Goal: Contribute content: Add original content to the website for others to see

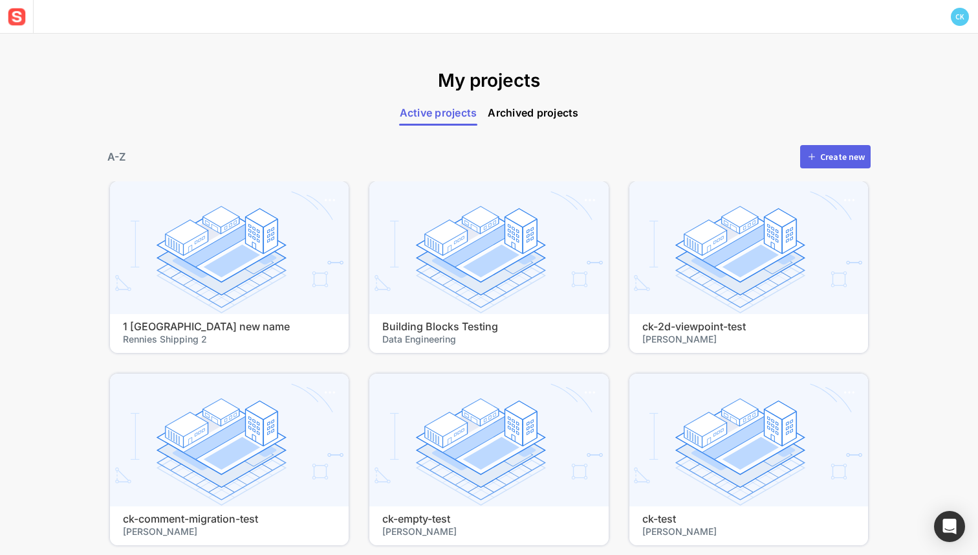
click at [823, 154] on div "Create new" at bounding box center [842, 156] width 45 height 9
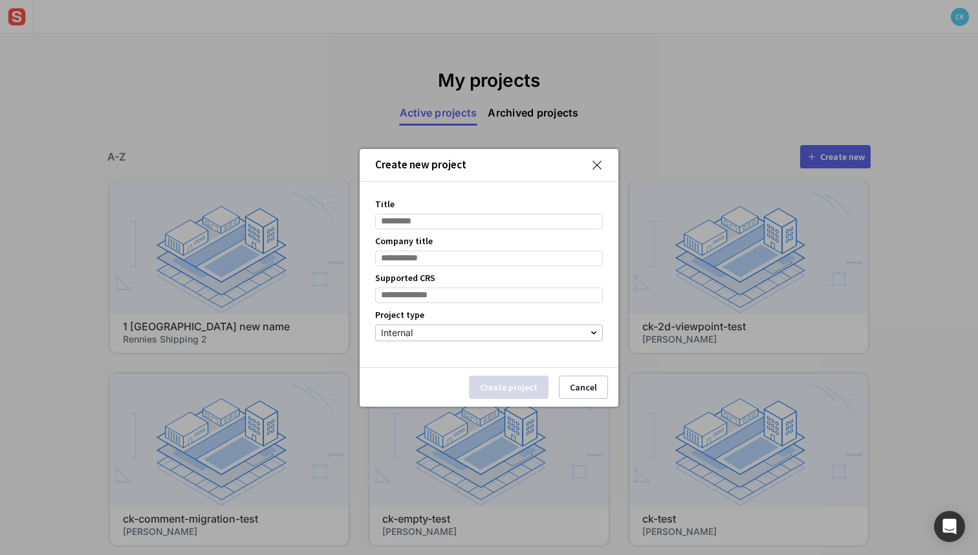
click at [500, 212] on div "Title" at bounding box center [489, 213] width 228 height 37
click at [496, 223] on input "Title" at bounding box center [489, 222] width 228 height 16
type input "***"
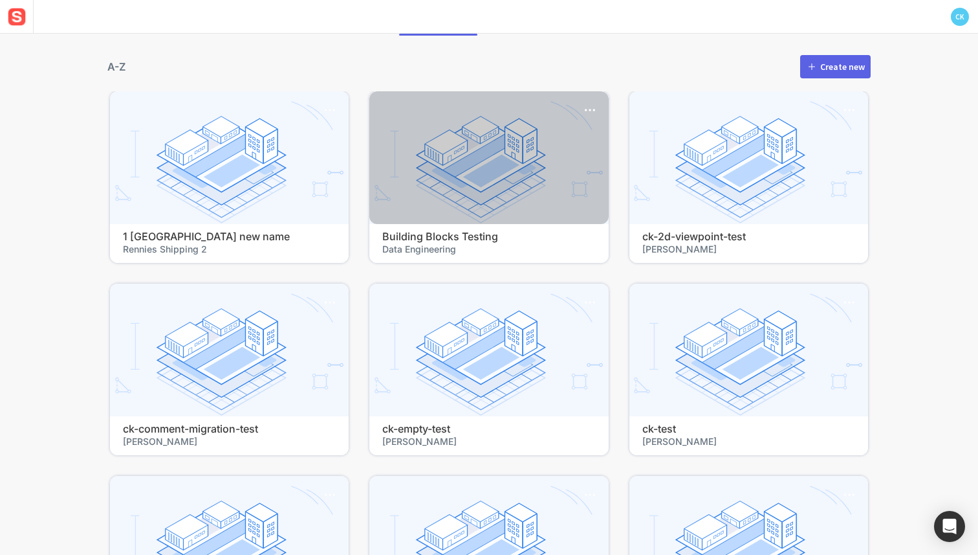
scroll to position [93, 0]
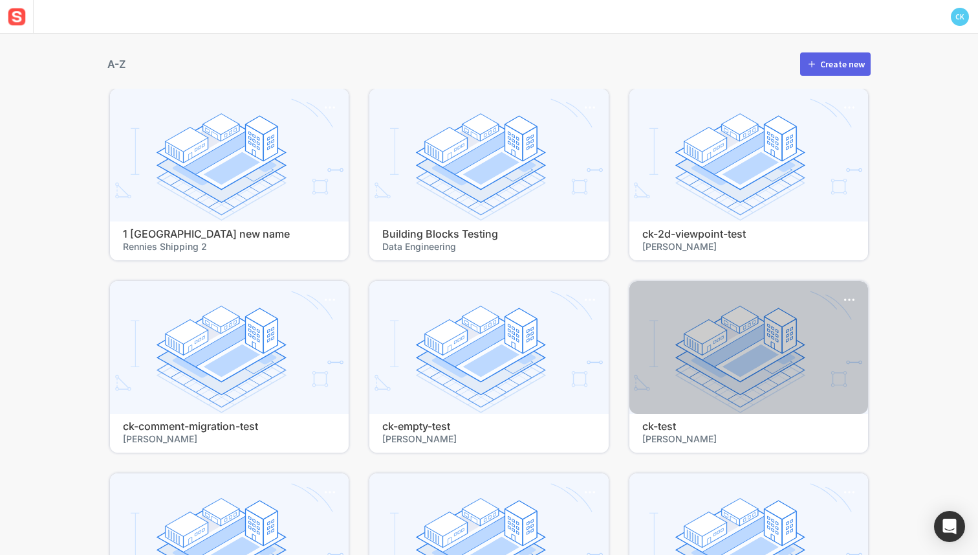
click at [657, 422] on h4 "ck-test" at bounding box center [749, 426] width 213 height 12
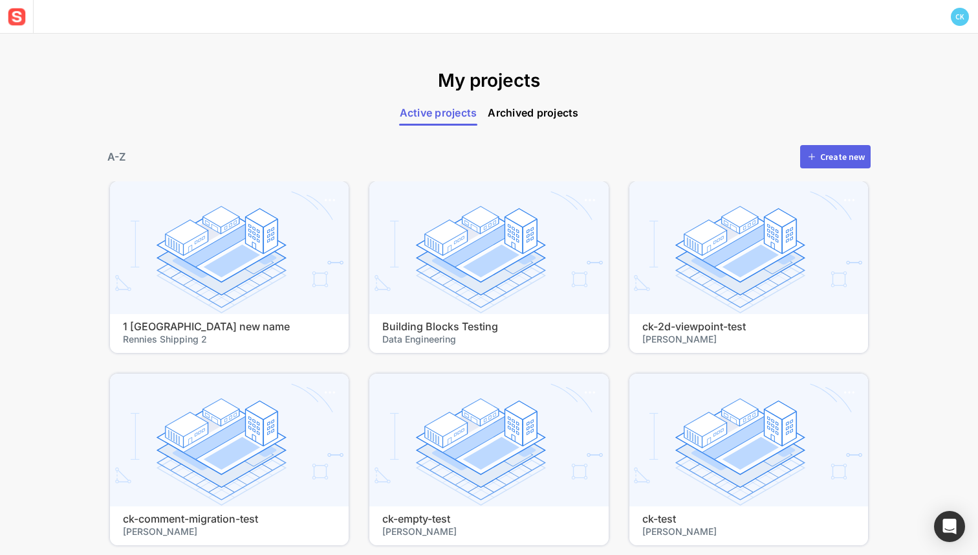
click at [809, 152] on mapp-icon at bounding box center [812, 157] width 12 height 12
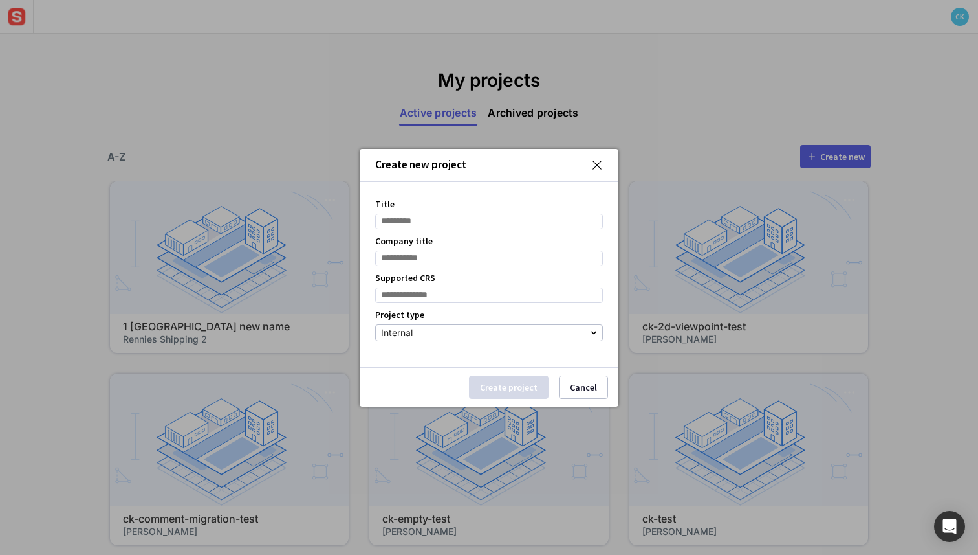
click at [494, 222] on input "Title" at bounding box center [489, 222] width 228 height 16
type input "**********"
click at [435, 256] on input "Company title" at bounding box center [489, 258] width 228 height 16
type input "******"
click at [463, 294] on input at bounding box center [489, 295] width 228 height 16
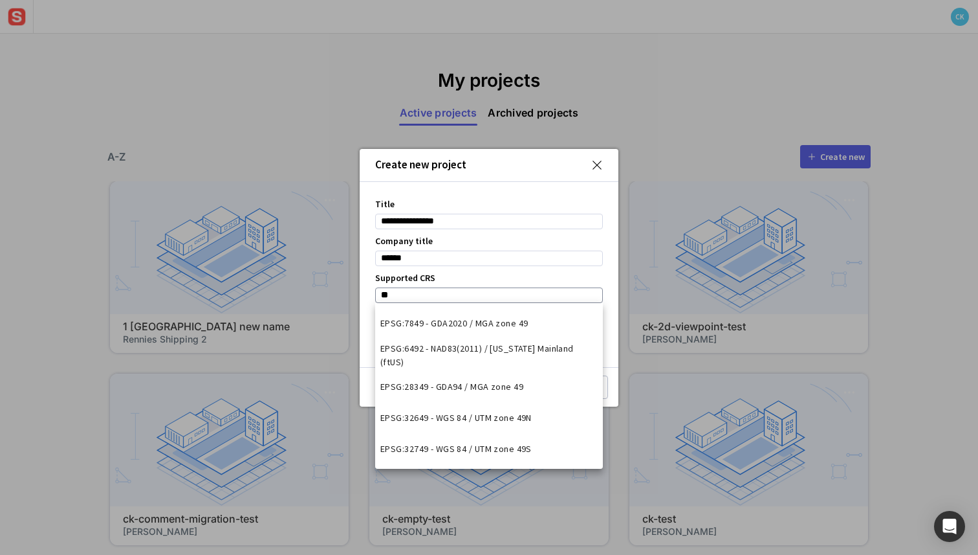
type input "*"
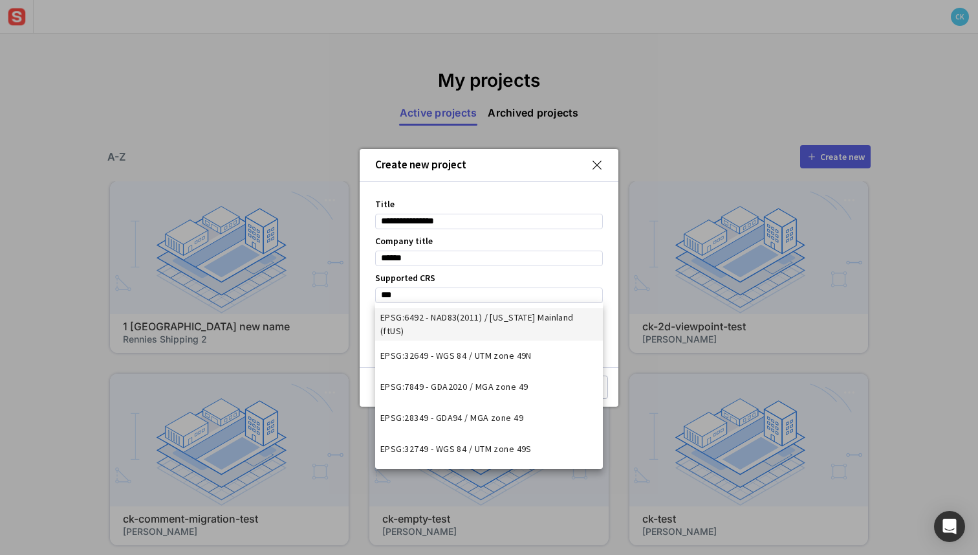
click at [497, 322] on span "EPSG:6492 - NAD83(2011) / Massachusetts Mainland (ftUS)" at bounding box center [488, 324] width 217 height 27
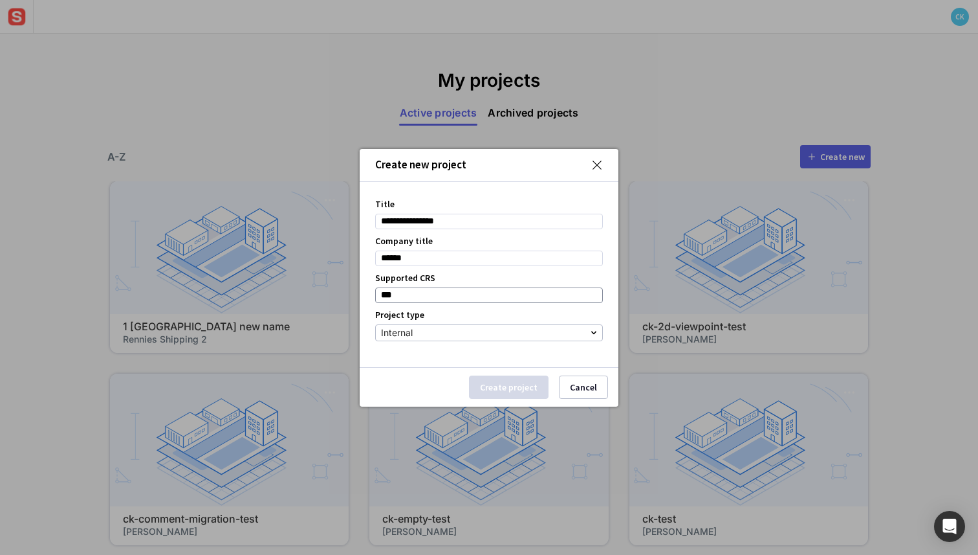
type input "**********"
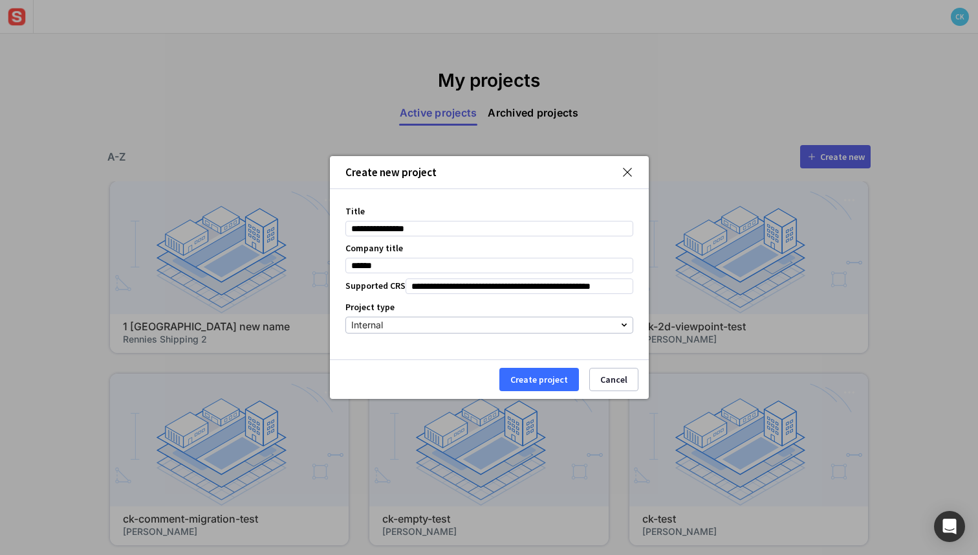
click at [527, 388] on button "Create project" at bounding box center [540, 379] width 80 height 23
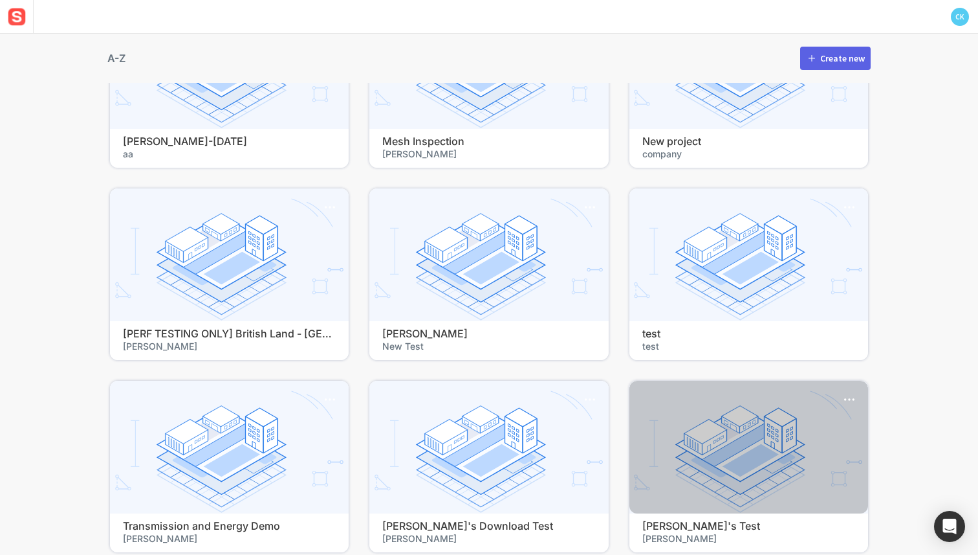
scroll to position [19428, 0]
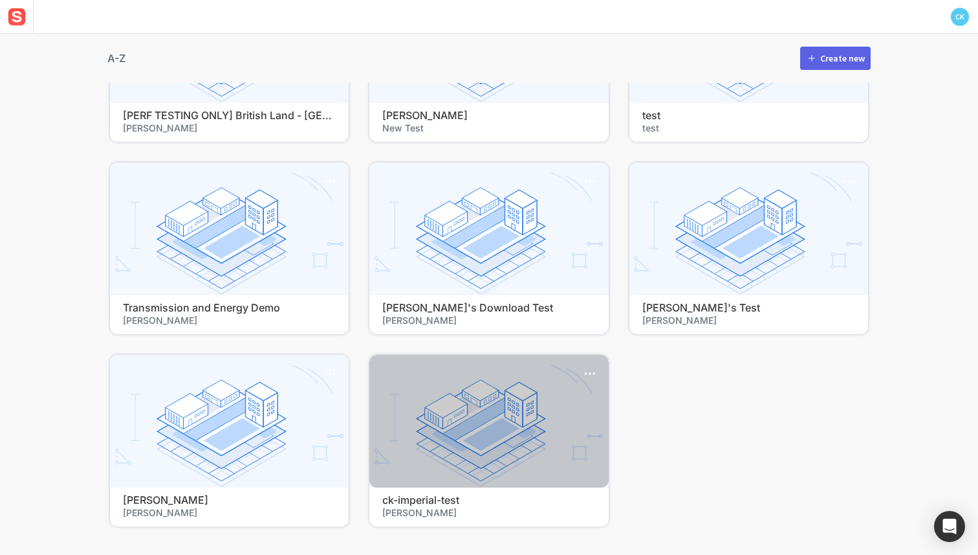
click at [506, 442] on div at bounding box center [488, 421] width 239 height 133
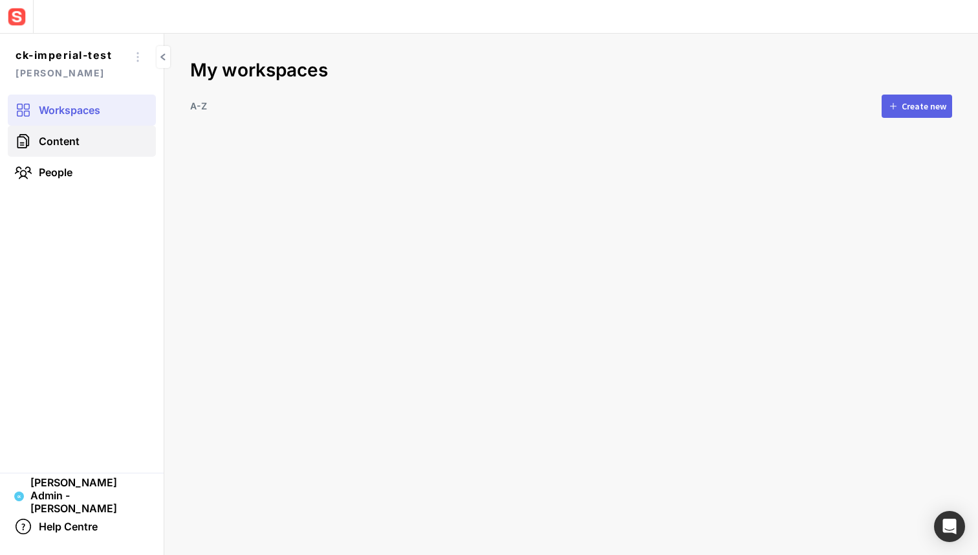
click at [109, 146] on link "Content" at bounding box center [82, 141] width 148 height 31
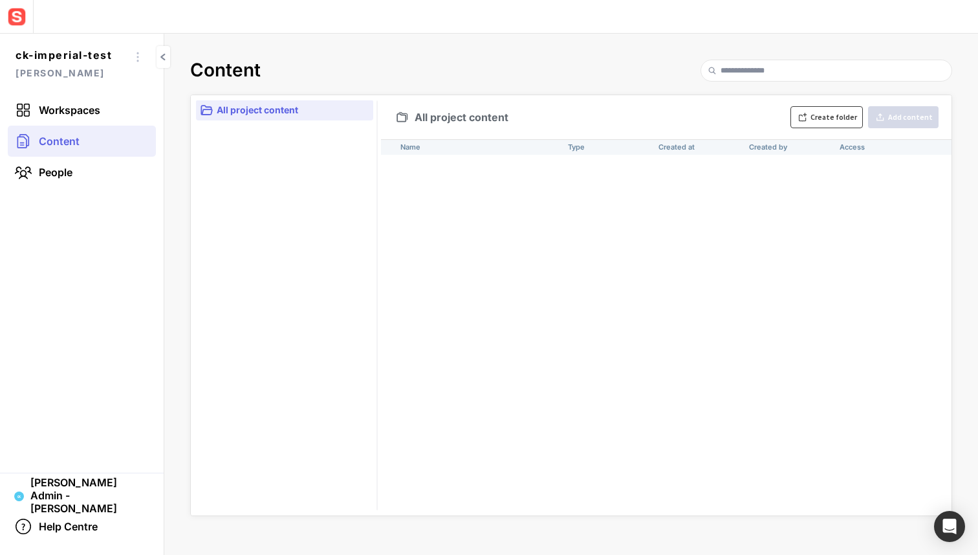
click at [846, 118] on div "Create folder" at bounding box center [834, 117] width 47 height 8
type input "*"
type input "**"
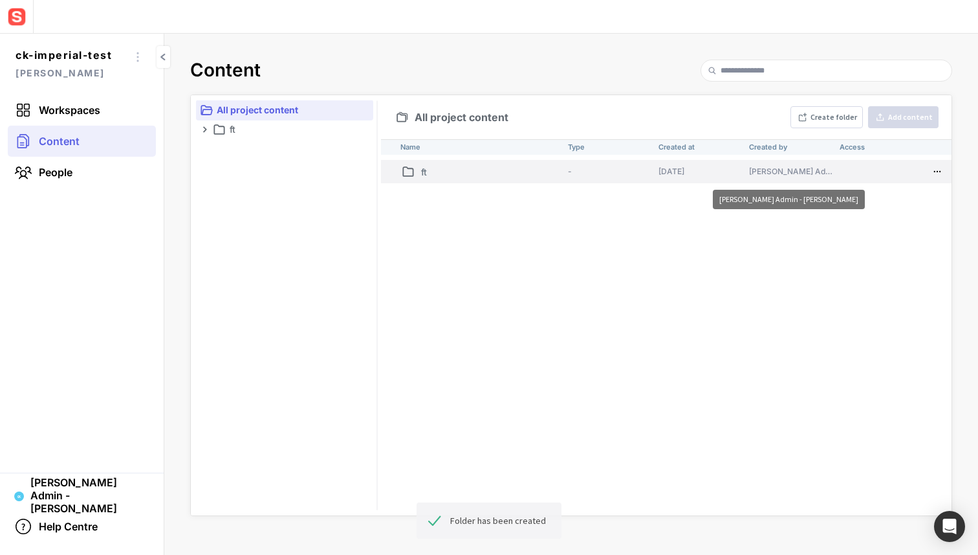
click at [780, 160] on td "Sensat Admin - Chris Kapp" at bounding box center [789, 171] width 91 height 23
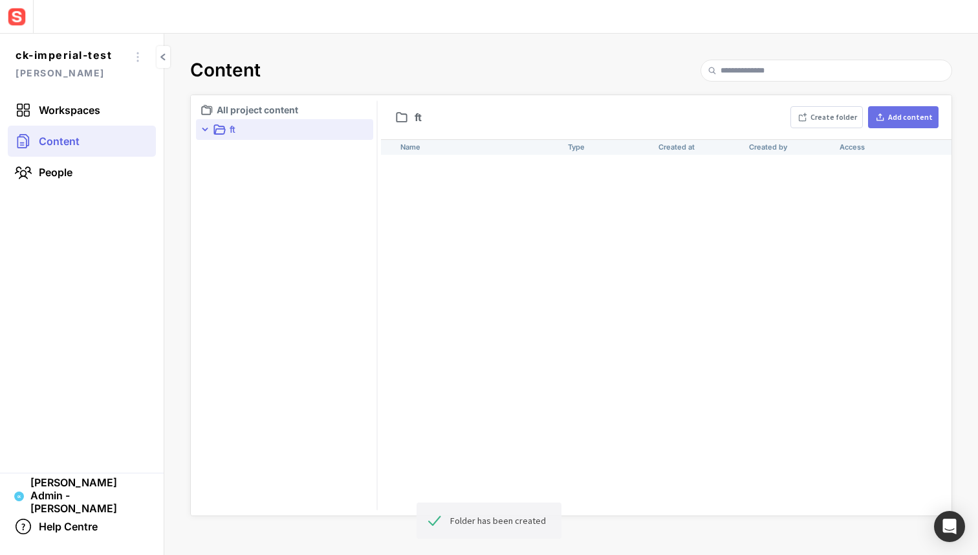
click at [897, 125] on button "Add content" at bounding box center [903, 117] width 71 height 22
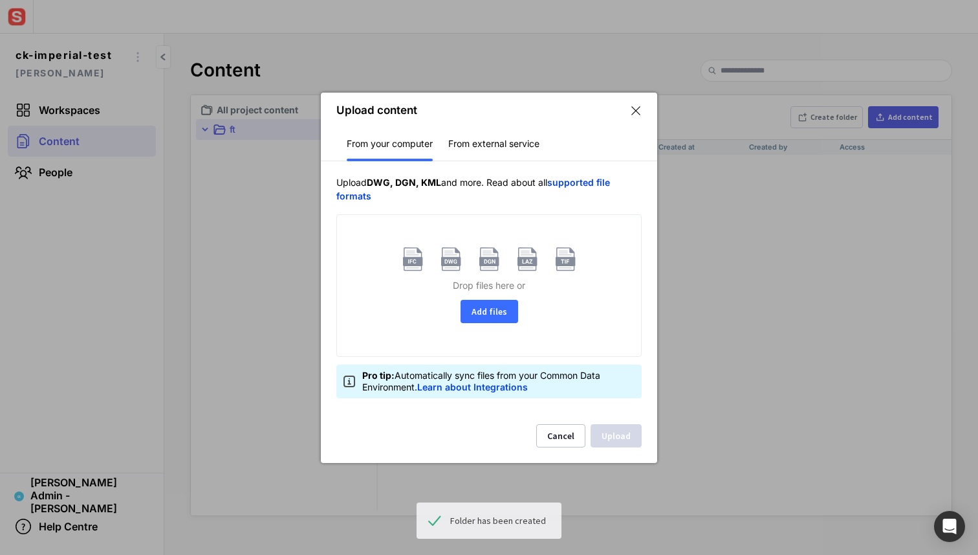
click at [487, 316] on button "Add files" at bounding box center [490, 311] width 58 height 23
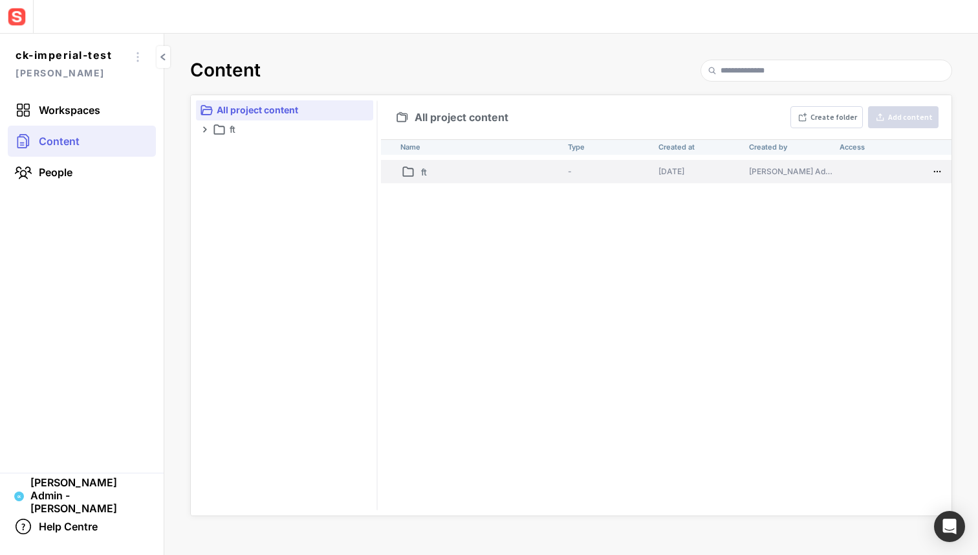
click at [504, 166] on p "ft" at bounding box center [492, 172] width 142 height 14
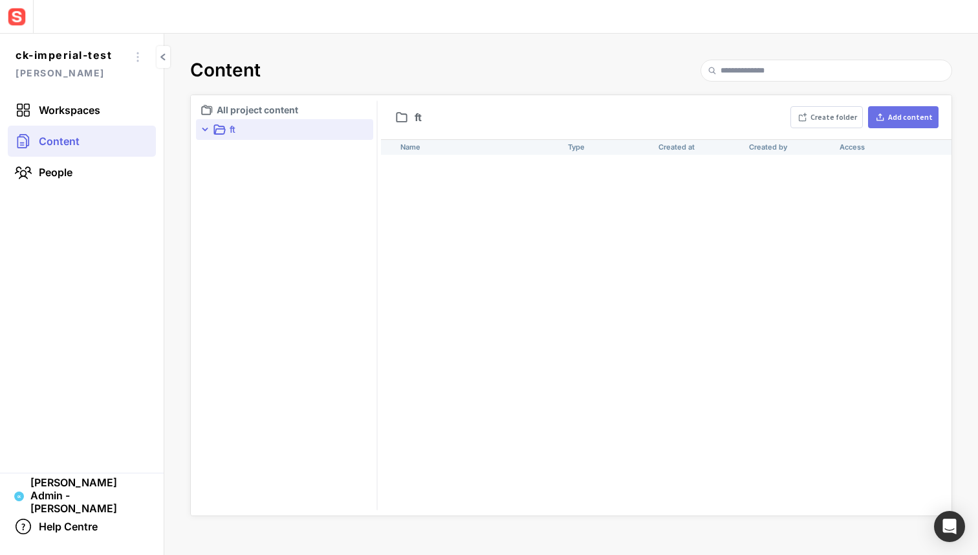
click at [886, 119] on mapp-icon at bounding box center [880, 117] width 12 height 10
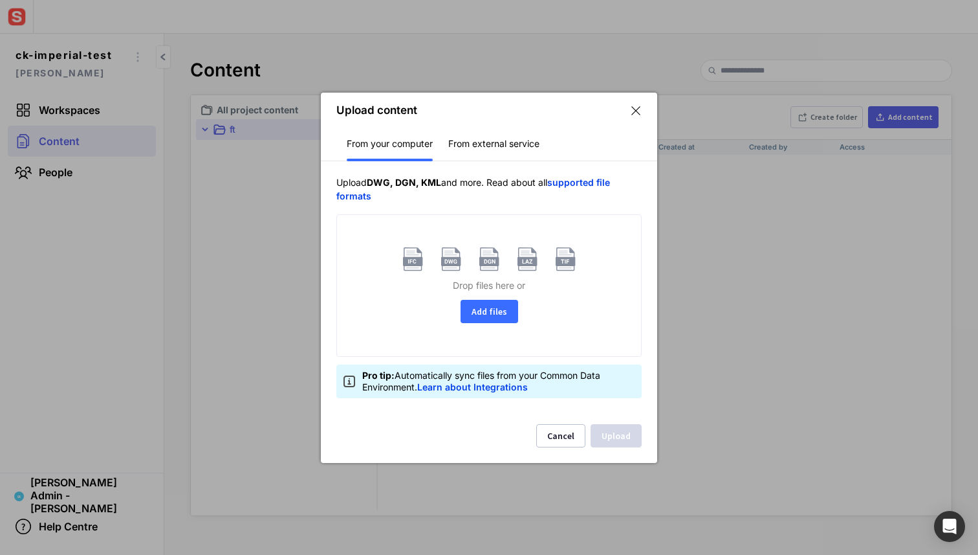
click at [490, 313] on button "Add files" at bounding box center [490, 311] width 58 height 23
click at [476, 320] on button "Add files" at bounding box center [490, 311] width 58 height 23
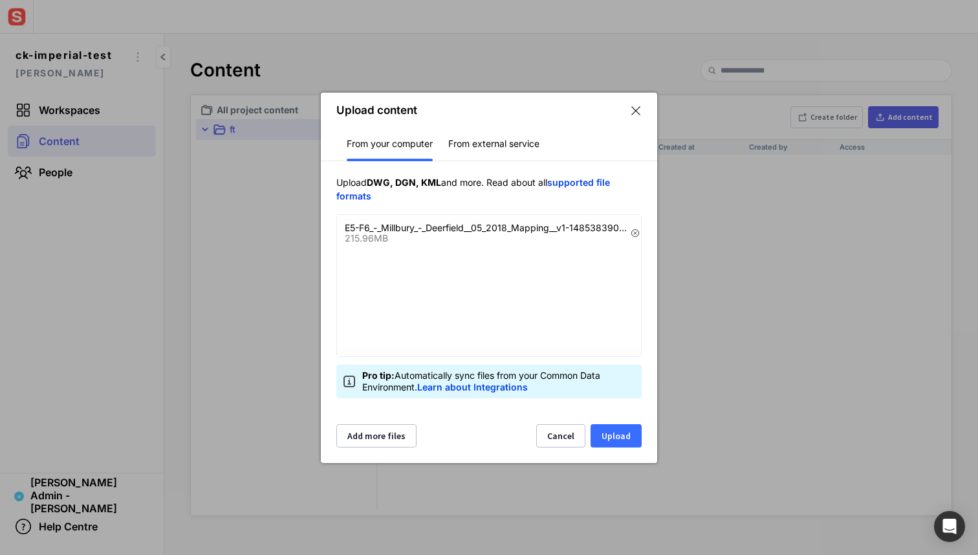
click at [607, 434] on button "Upload" at bounding box center [616, 435] width 51 height 23
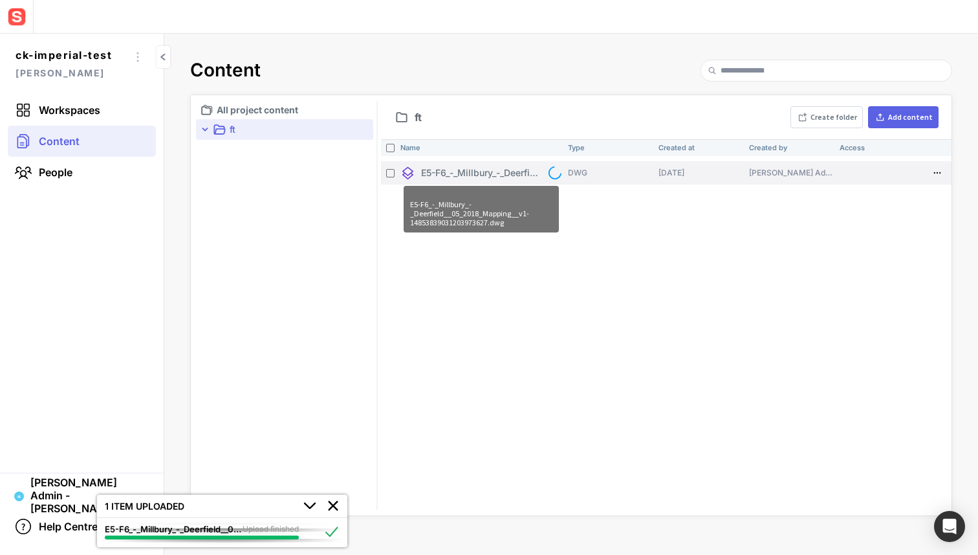
click at [509, 178] on p "E5-F6_-_Millbury_-_Deerfield__05_2018_Mapping__v1-14853839031203973627.dwg" at bounding box center [481, 173] width 121 height 14
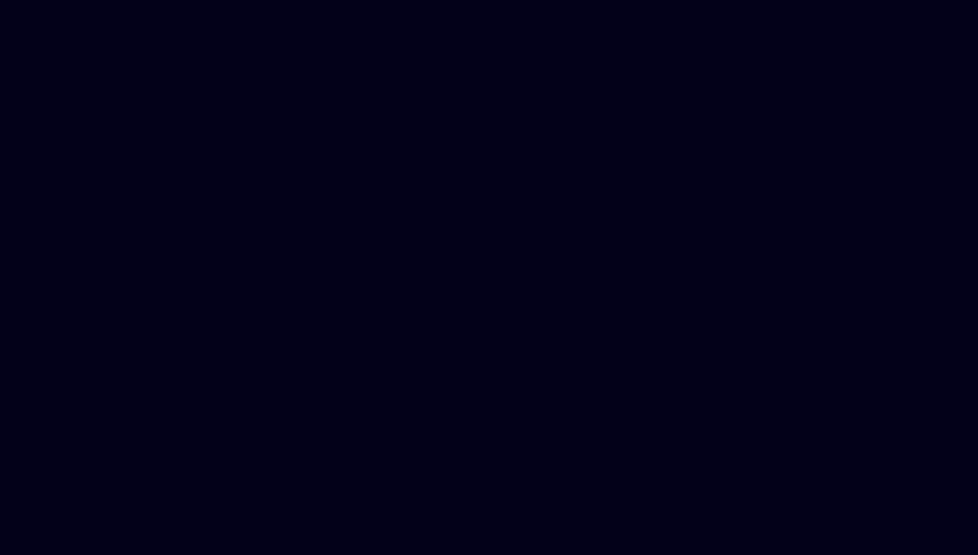
click at [209, 5] on body at bounding box center [489, 5] width 968 height 0
